Goal: Check status

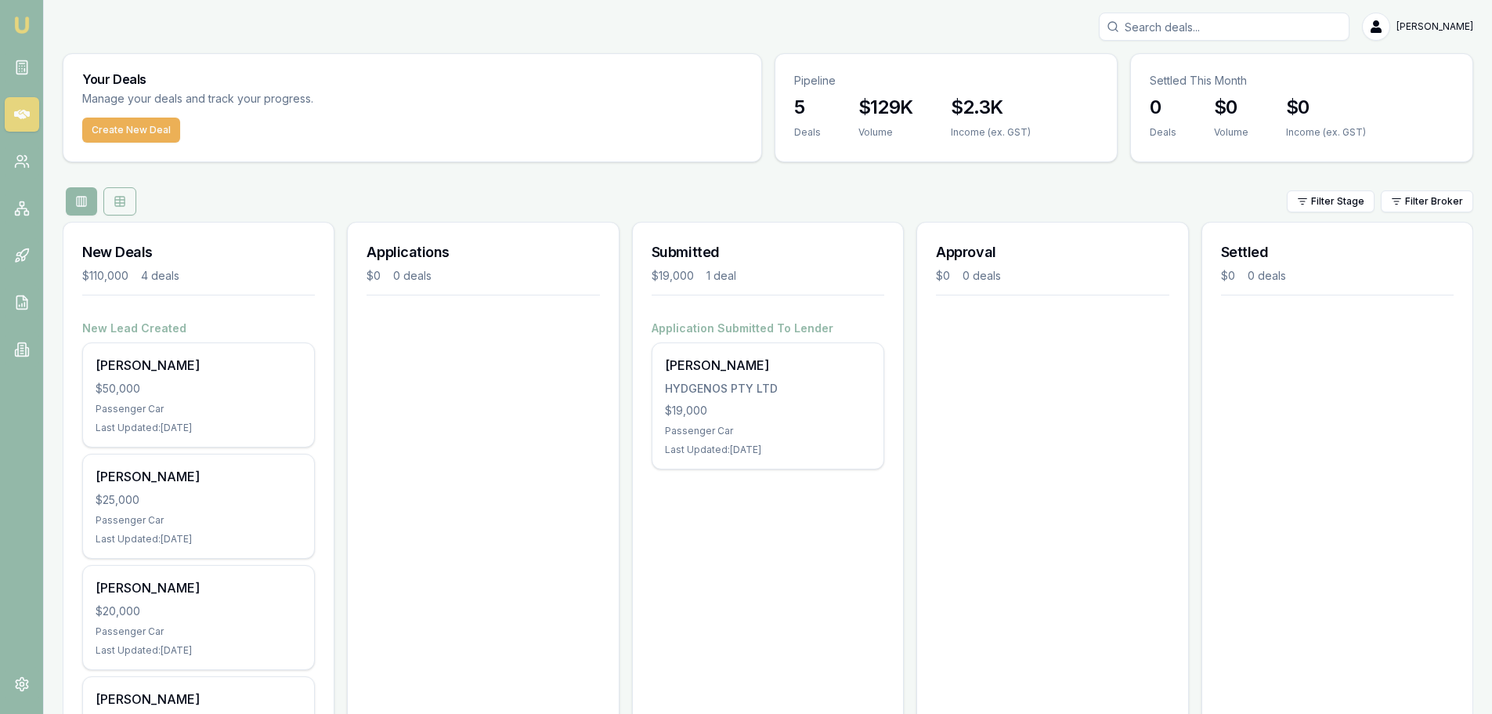
click at [124, 204] on icon at bounding box center [120, 201] width 13 height 13
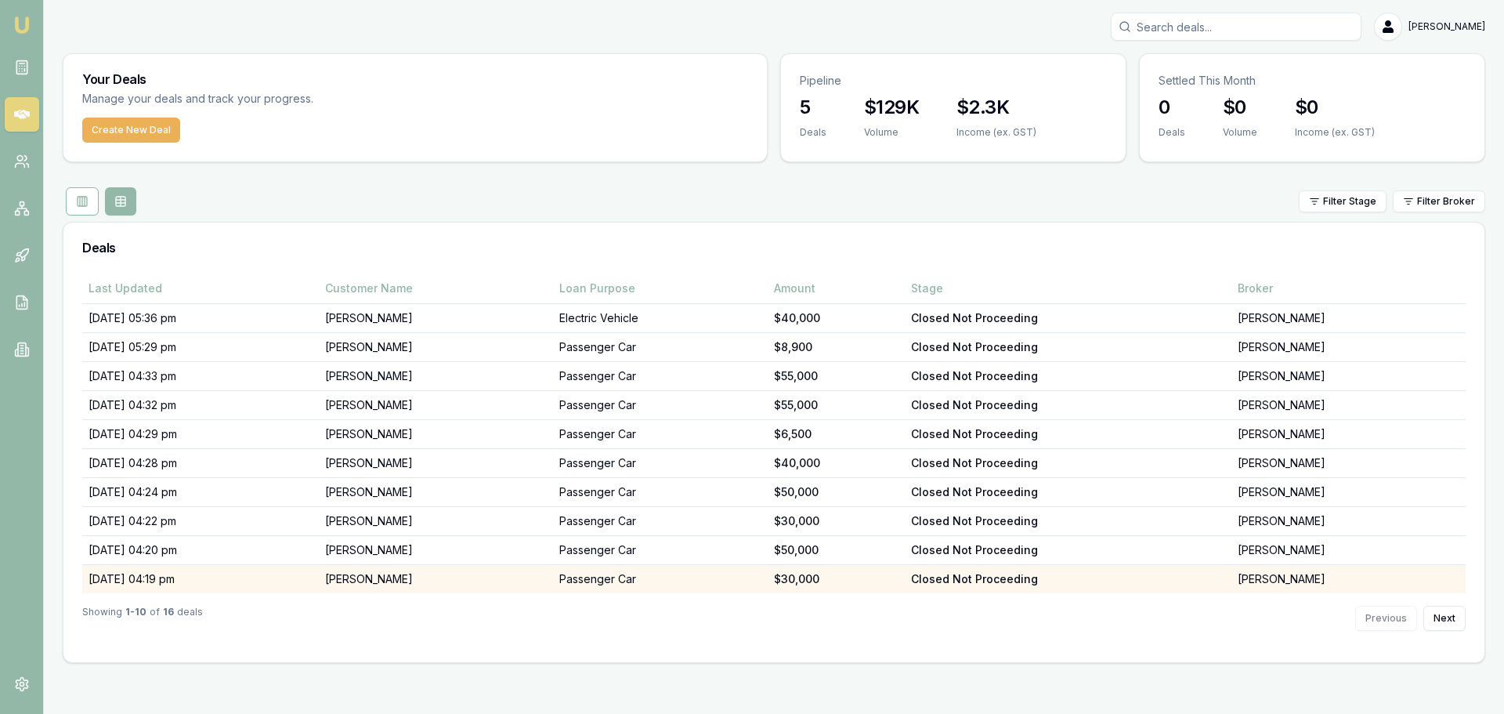
click at [139, 579] on td "[DATE] 04:19 pm" at bounding box center [200, 579] width 237 height 29
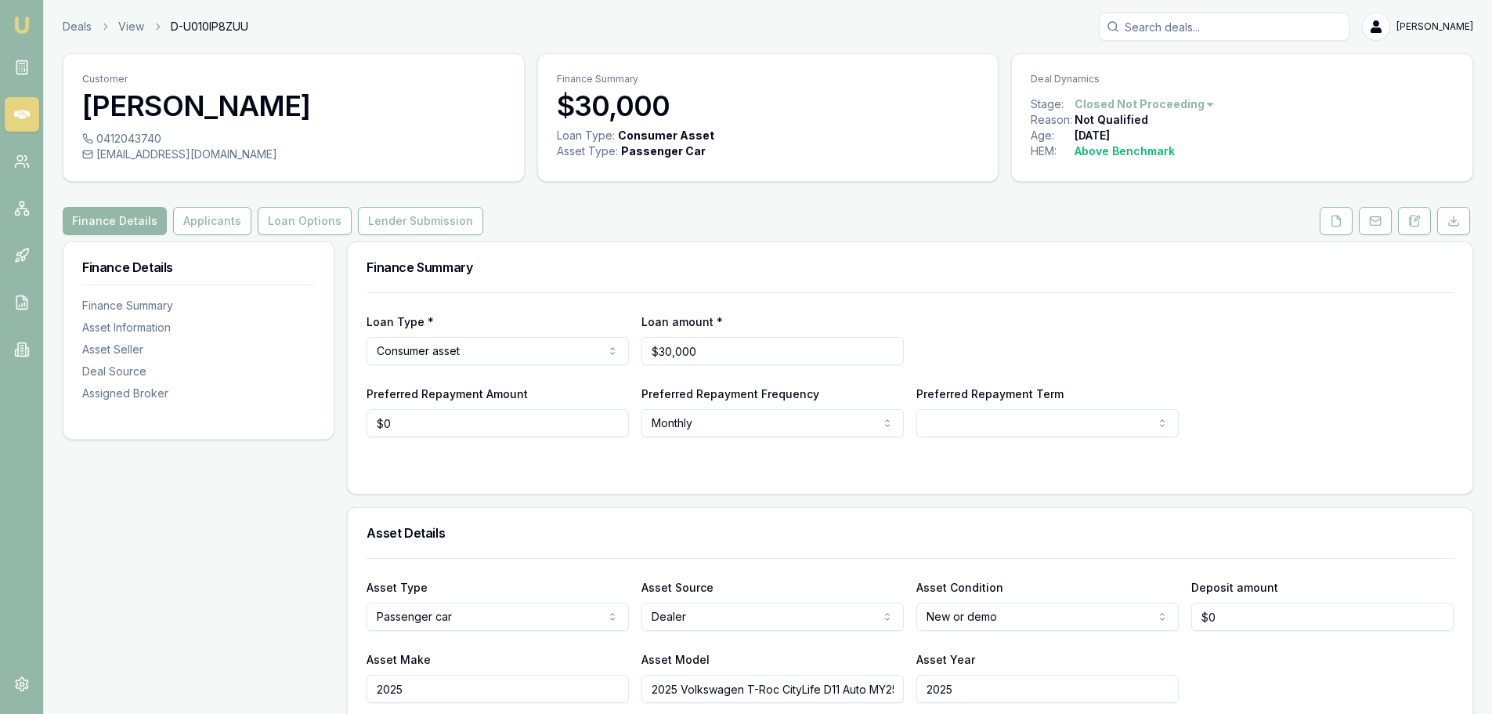
click at [220, 213] on button "Applicants" at bounding box center [212, 221] width 78 height 28
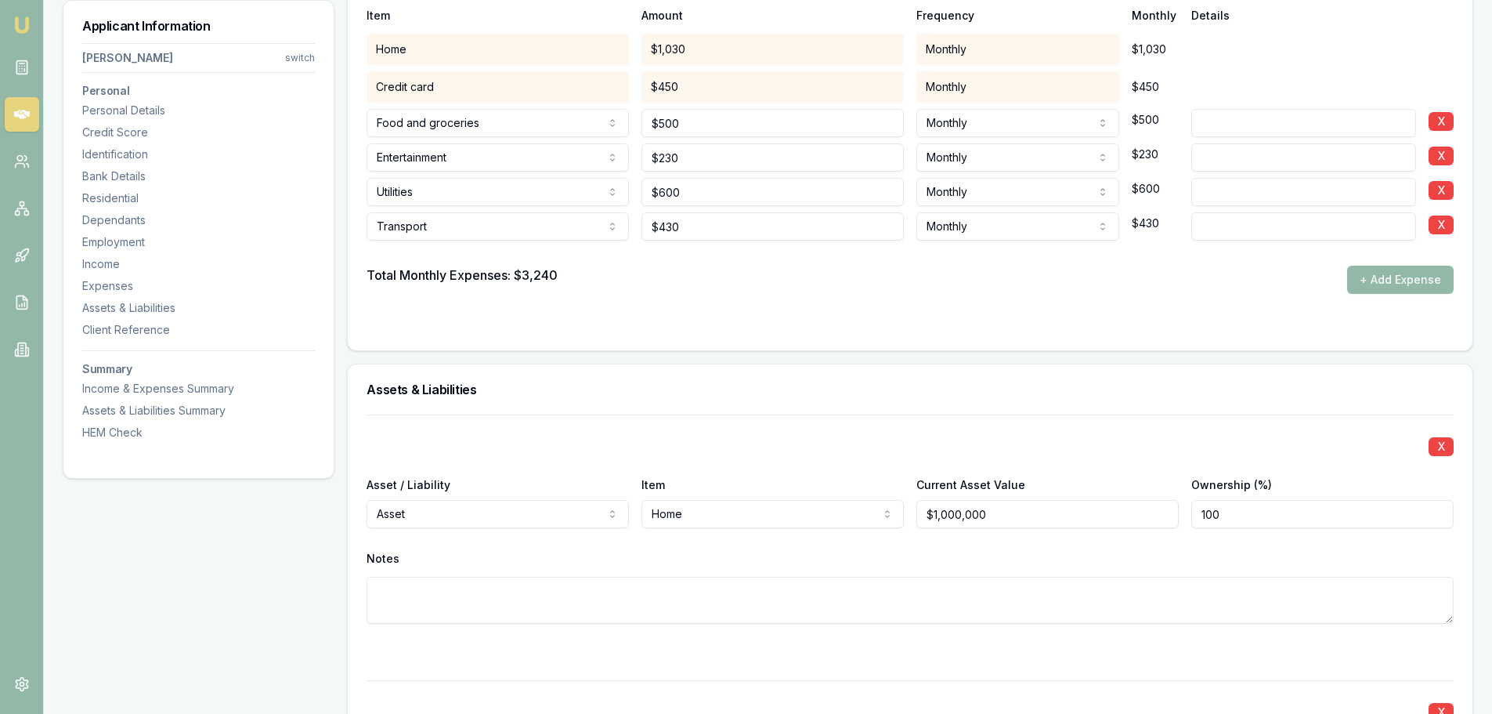
scroll to position [3368, 0]
